Goal: Find specific page/section: Find specific page/section

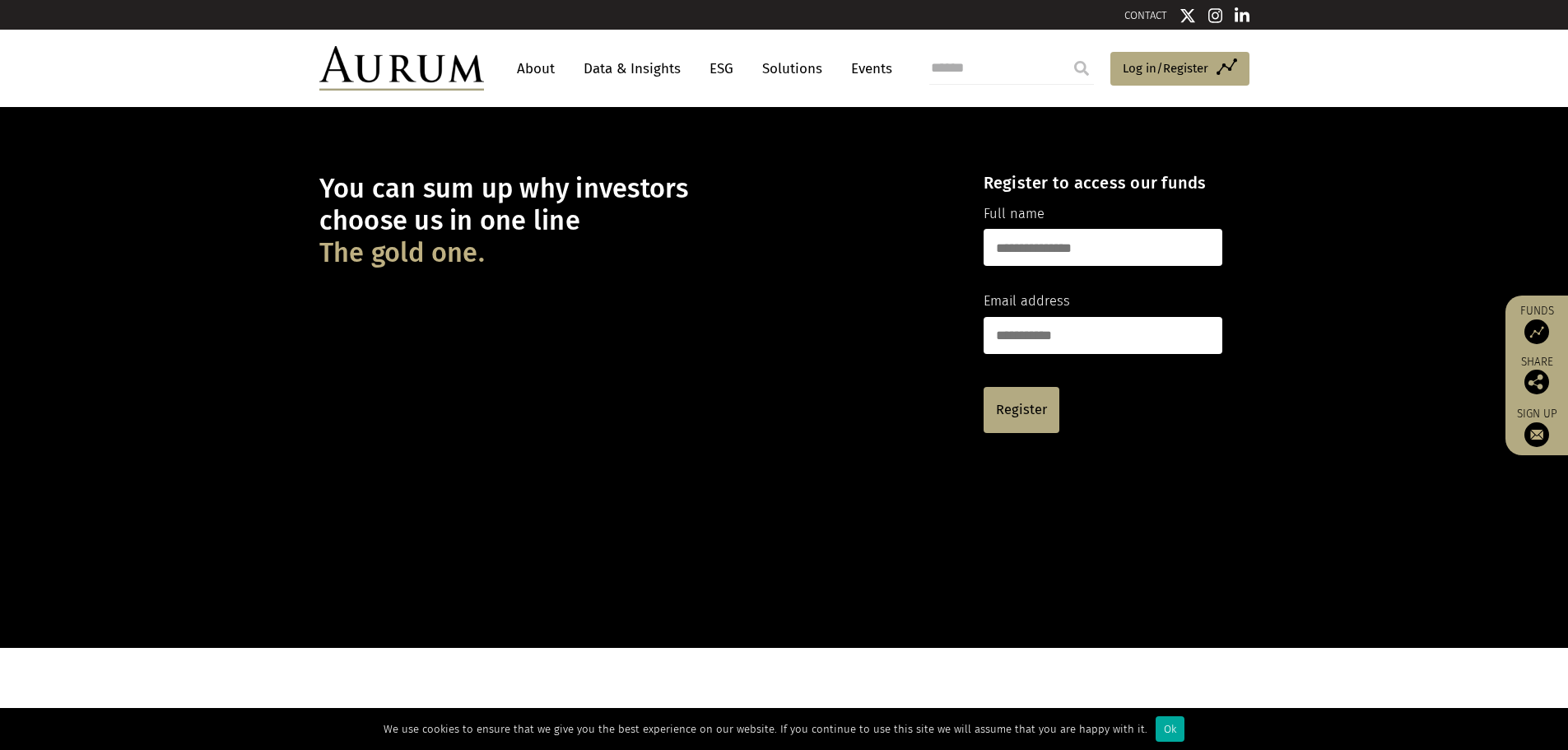
click at [553, 66] on link "About" at bounding box center [536, 68] width 54 height 31
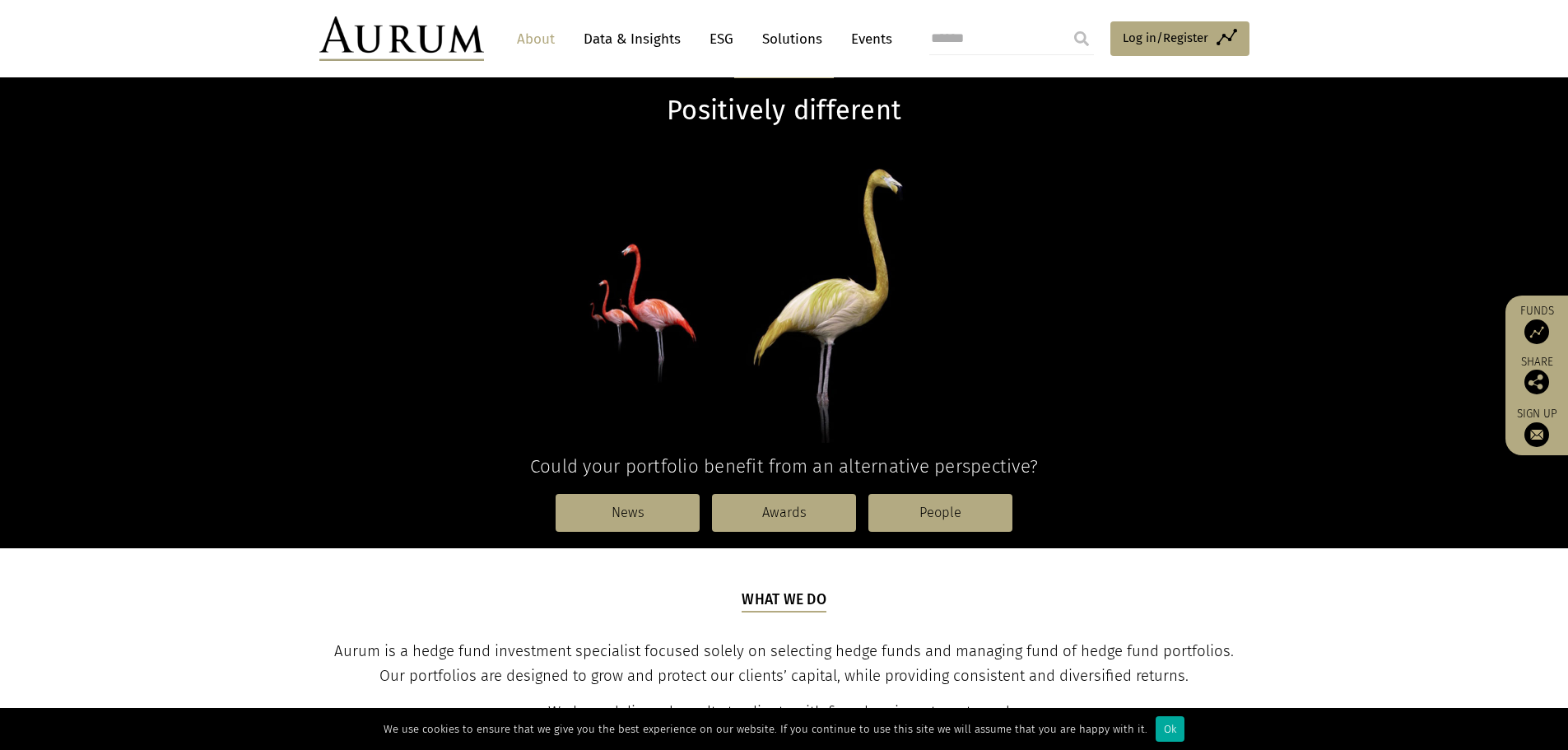
scroll to position [165, 0]
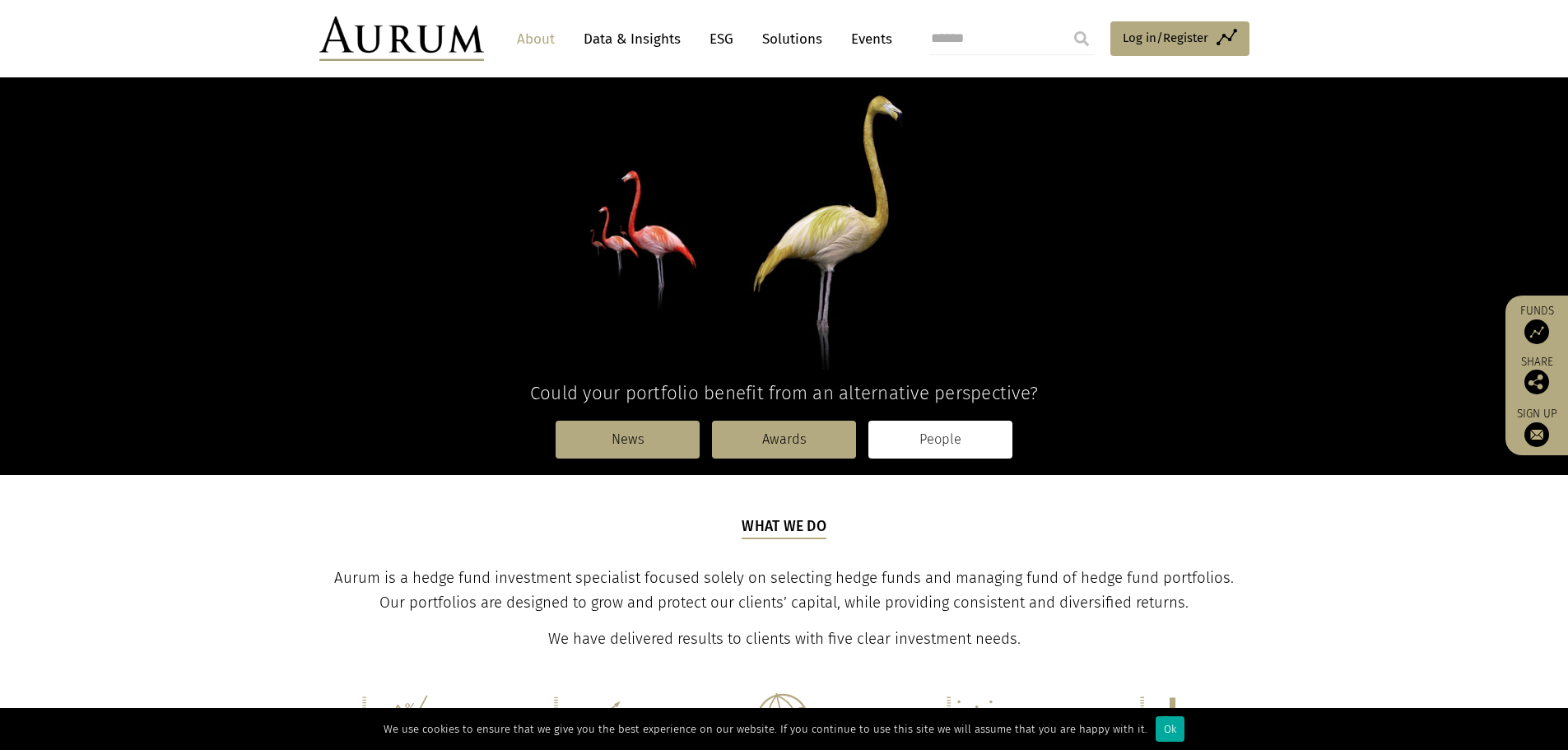
click at [922, 441] on link "People" at bounding box center [940, 440] width 144 height 38
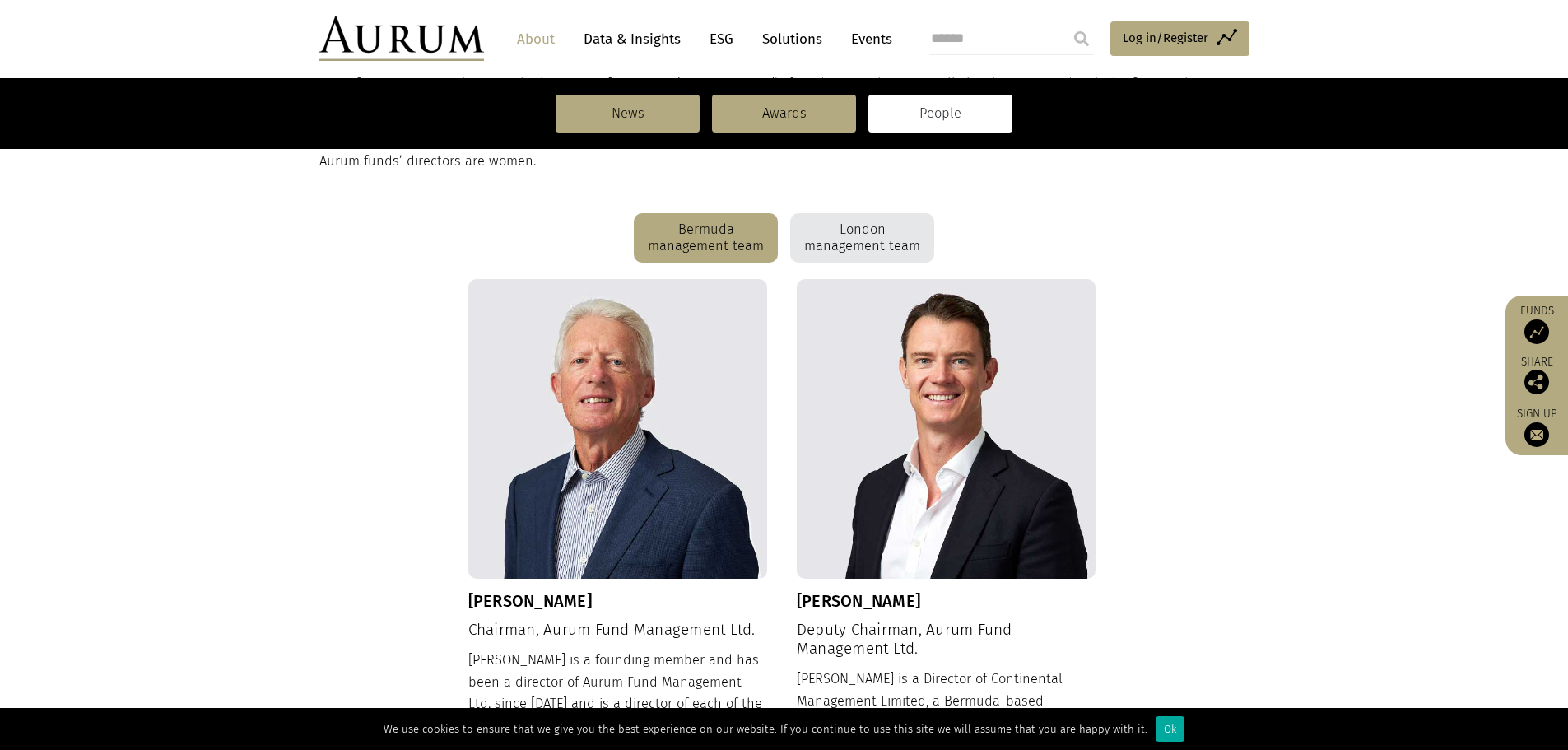
scroll to position [388, 0]
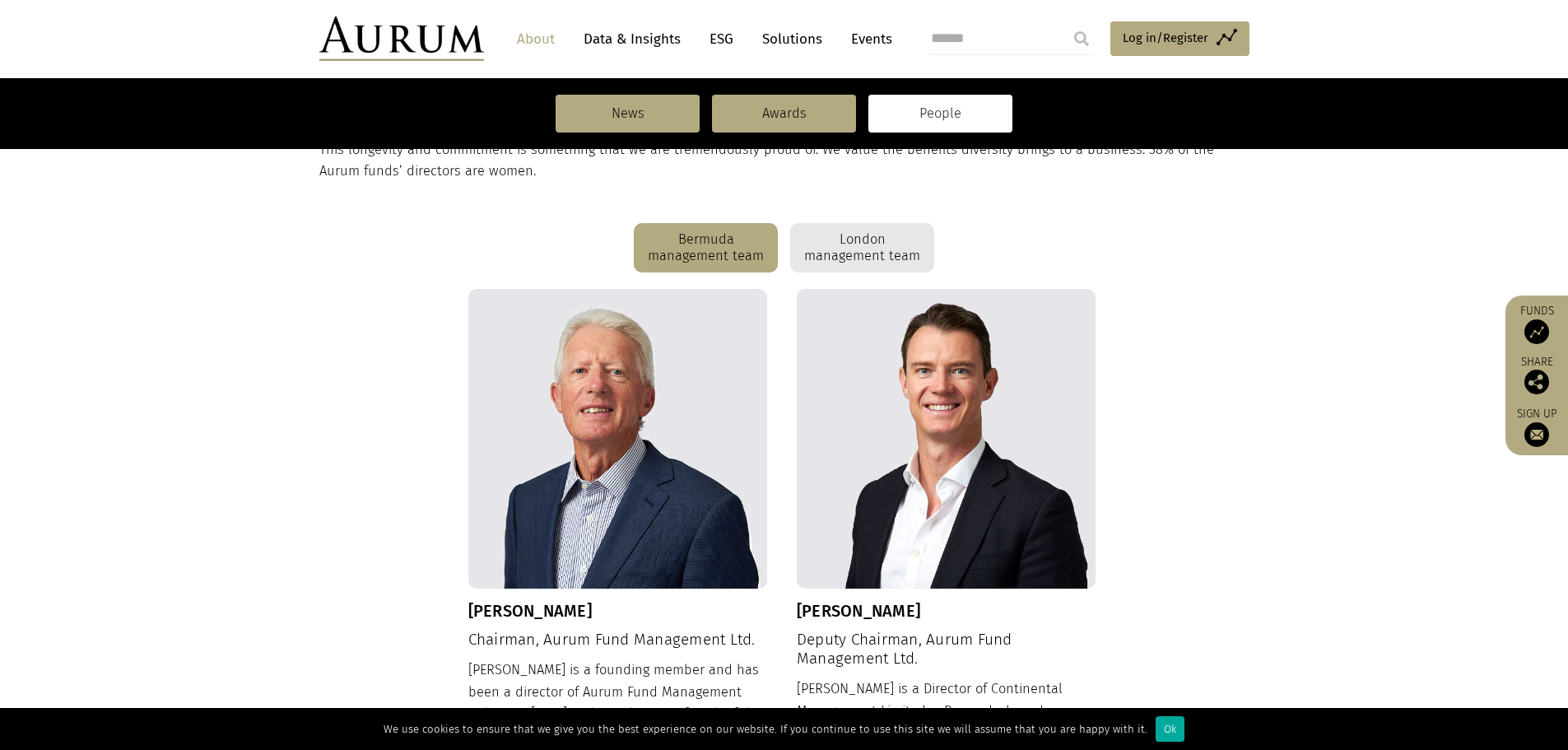
click at [893, 242] on div "London management team" at bounding box center [862, 248] width 144 height 50
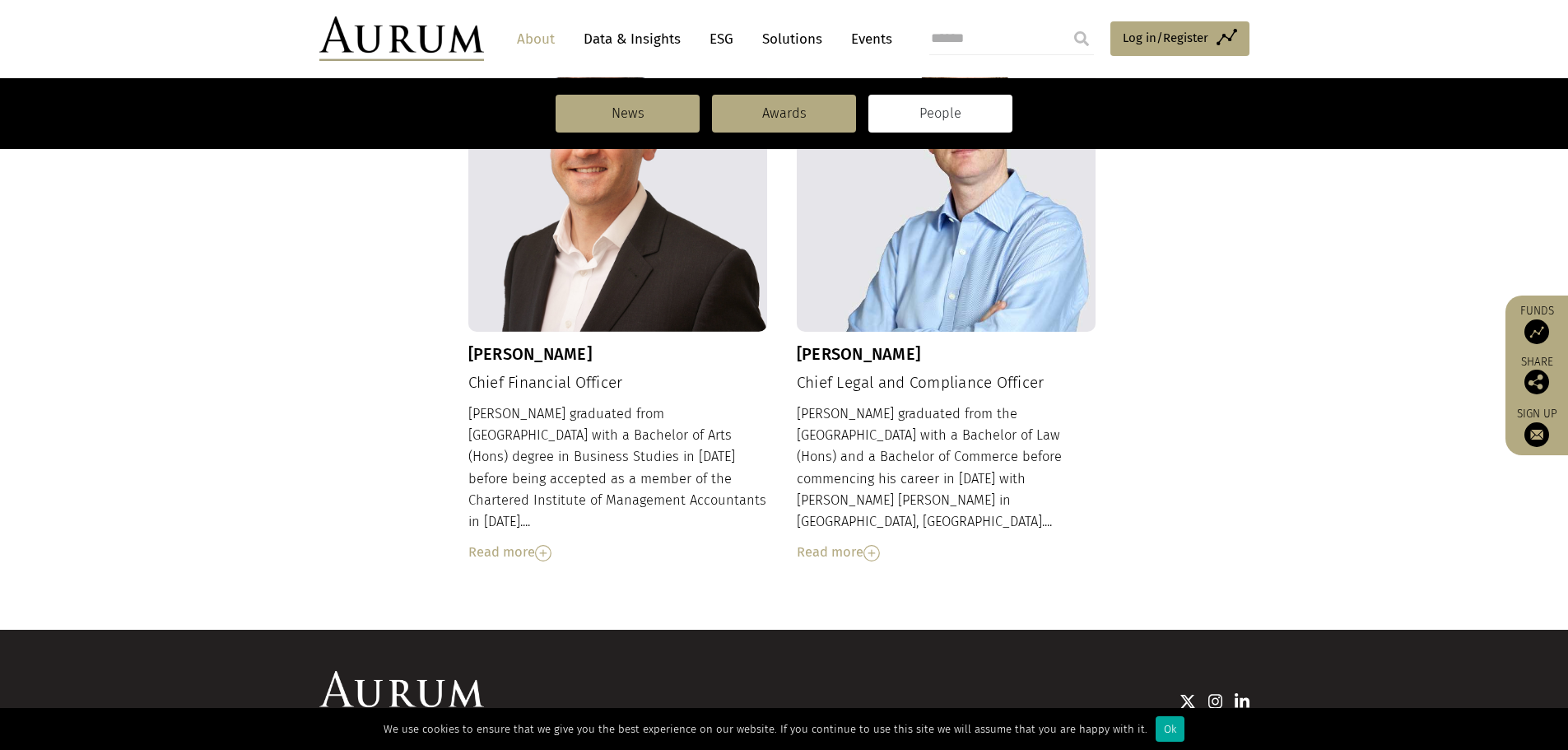
scroll to position [1790, 0]
